Goal: Find specific page/section: Find specific page/section

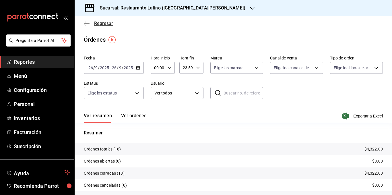
click at [98, 22] on span "Regresar" at bounding box center [103, 23] width 19 height 5
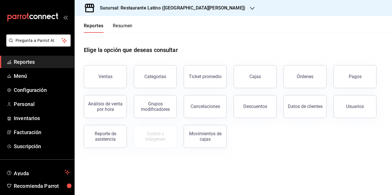
click at [123, 26] on button "Resumen" at bounding box center [123, 28] width 20 height 10
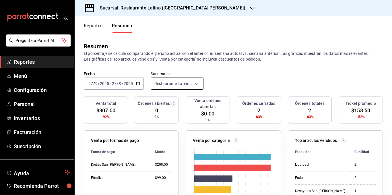
click at [178, 81] on body "Pregunta a Parrot AI Reportes Menú Configuración Personal Inventarios Facturaci…" at bounding box center [196, 97] width 392 height 195
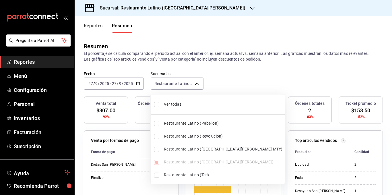
click at [178, 103] on span "Ver todas" at bounding box center [223, 104] width 119 height 6
type input "[object Object],[object Object],[object Object],[object Object],[object Object]"
checkbox input "true"
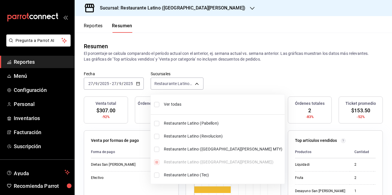
checkbox input "true"
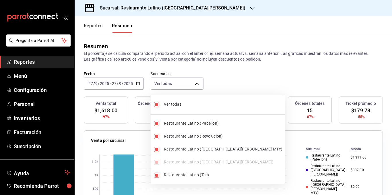
click at [182, 57] on div at bounding box center [196, 97] width 392 height 195
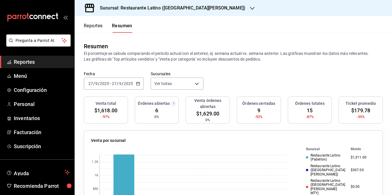
click at [182, 57] on p "El porcentaje se calcula comparando el período actual con el anterior, ej. sema…" at bounding box center [233, 56] width 299 height 11
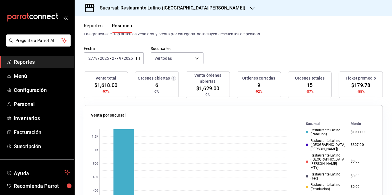
scroll to position [29, 0]
